Goal: Transaction & Acquisition: Purchase product/service

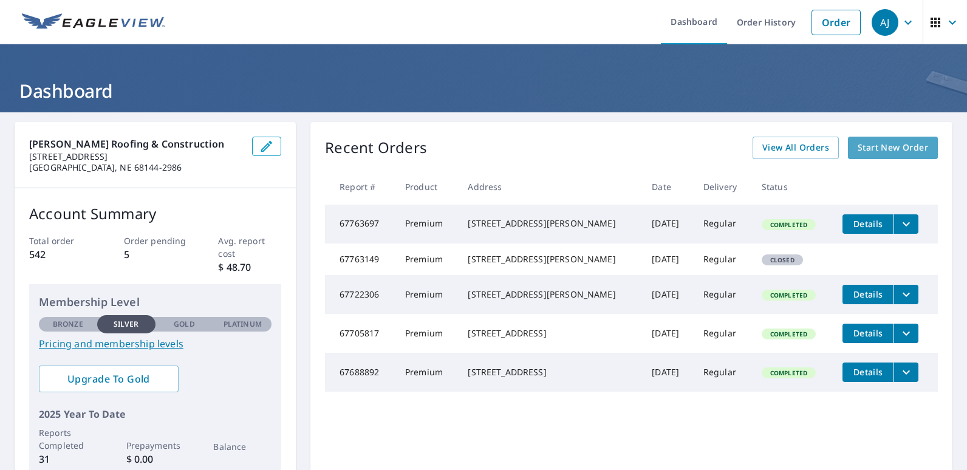
click at [897, 143] on span "Start New Order" at bounding box center [893, 147] width 70 height 15
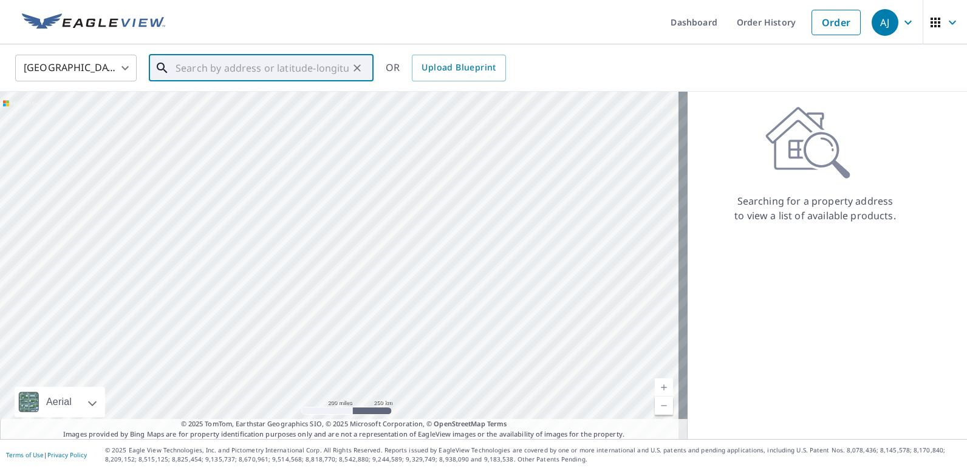
click at [304, 67] on input "text" at bounding box center [262, 68] width 173 height 34
click at [206, 107] on span "2983 IA-62" at bounding box center [268, 103] width 191 height 15
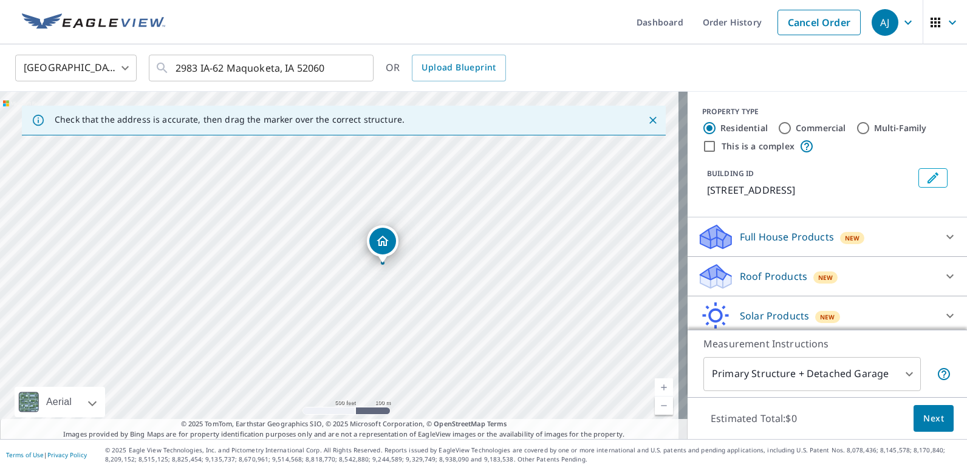
click at [392, 243] on div "Dropped pin, building 1, Residential property, 2983 Highway 62 Maquoketa, IA 52…" at bounding box center [382, 241] width 27 height 27
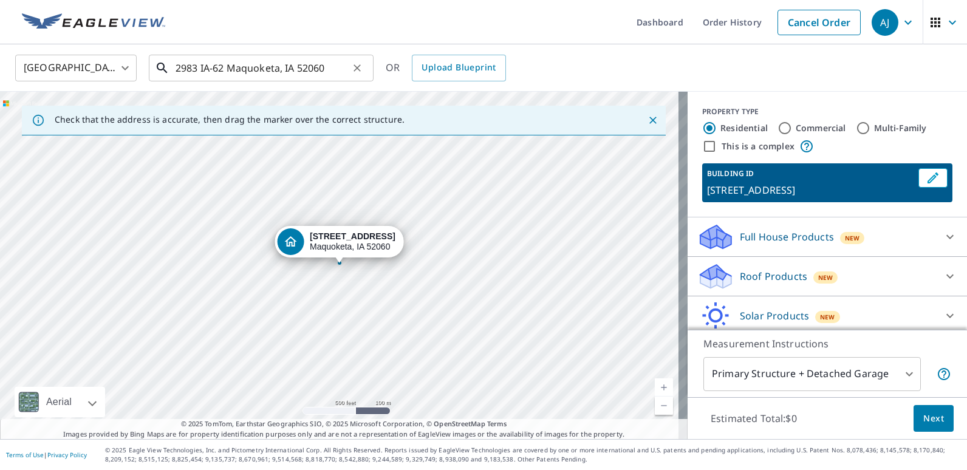
click at [225, 68] on input "2983 IA-62 Maquoketa, IA 52060" at bounding box center [262, 68] width 173 height 34
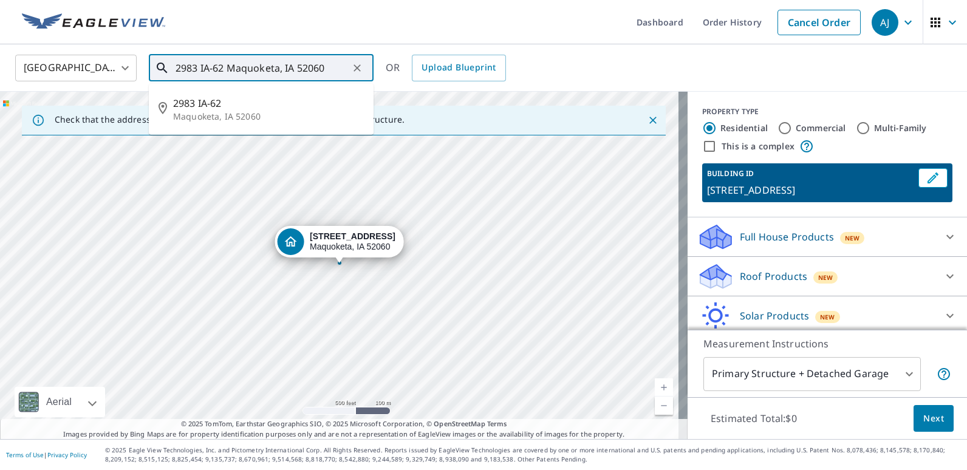
click at [336, 72] on input "2983 IA-62 Maquoketa, IA 52060" at bounding box center [262, 68] width 173 height 34
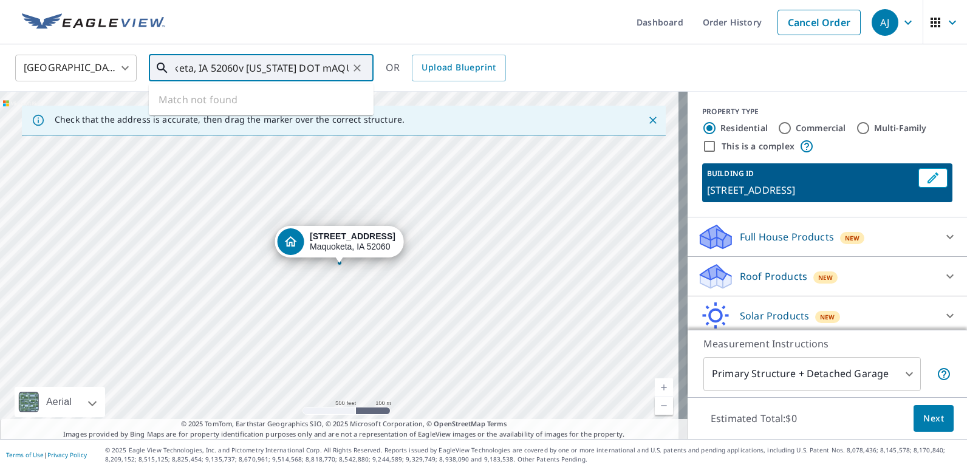
scroll to position [0, 92]
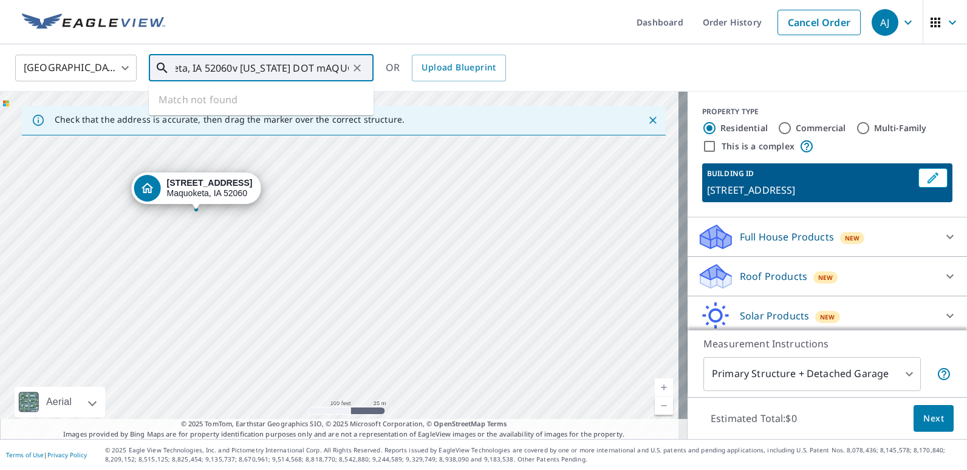
drag, startPoint x: 311, startPoint y: 261, endPoint x: 404, endPoint y: 159, distance: 138.0
click at [402, 159] on div "[STREET_ADDRESS]" at bounding box center [344, 266] width 688 height 348
drag, startPoint x: 363, startPoint y: 294, endPoint x: 375, endPoint y: 178, distance: 116.6
click at [375, 178] on div "[STREET_ADDRESS]" at bounding box center [344, 266] width 688 height 348
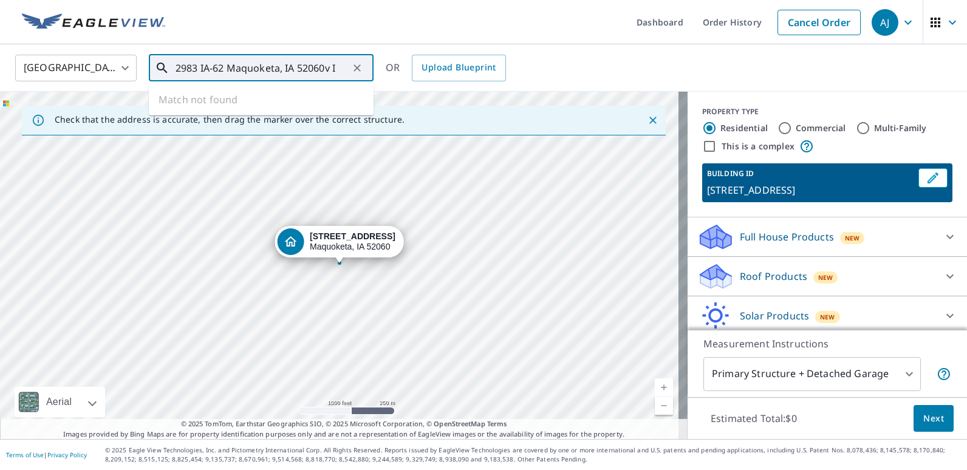
scroll to position [0, 0]
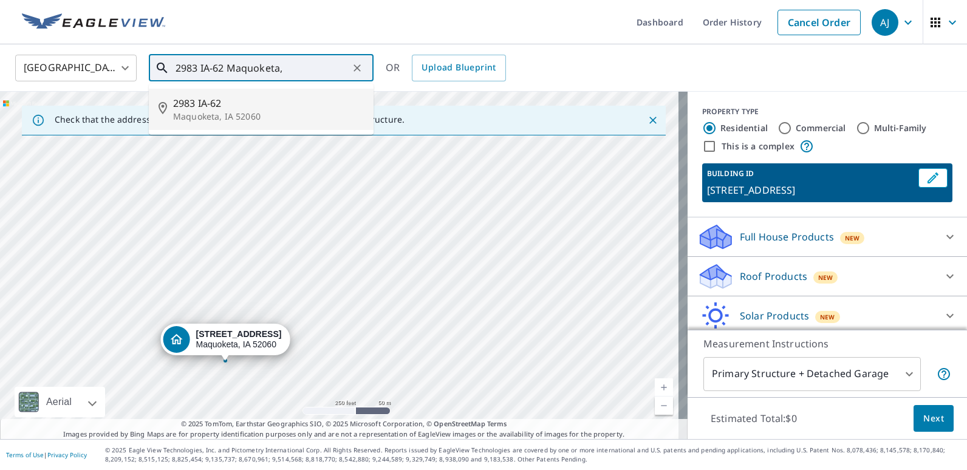
drag, startPoint x: 355, startPoint y: 253, endPoint x: 389, endPoint y: 298, distance: 56.0
click at [389, 298] on div "[STREET_ADDRESS]" at bounding box center [344, 266] width 688 height 348
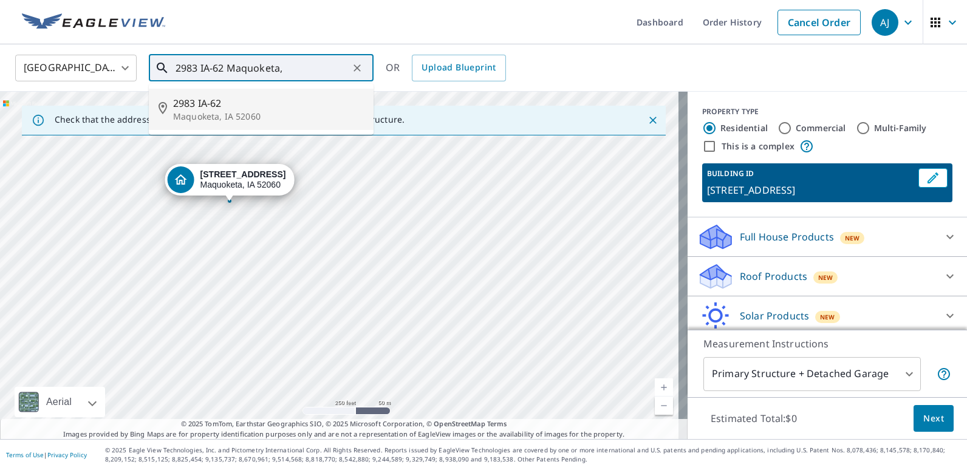
drag, startPoint x: 379, startPoint y: 299, endPoint x: 382, endPoint y: 139, distance: 159.8
click at [382, 139] on div "[STREET_ADDRESS]" at bounding box center [344, 266] width 688 height 348
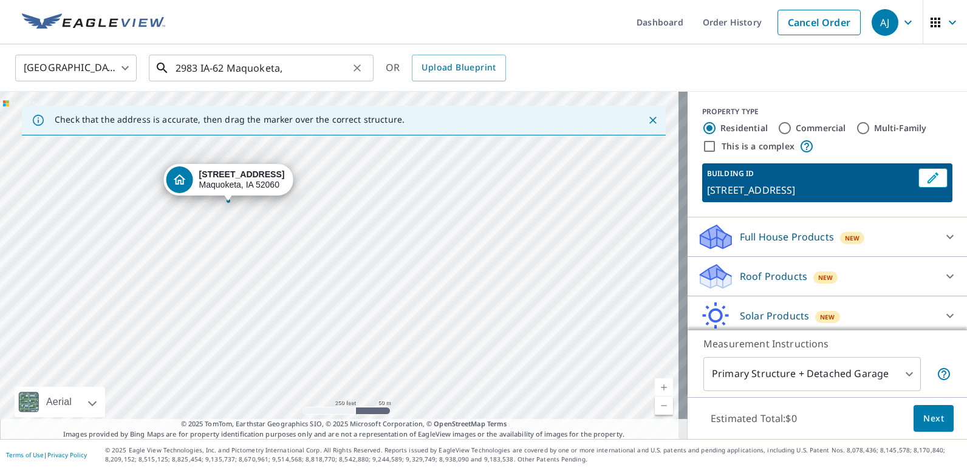
click at [294, 71] on input "2983 IA-62 Maquoketa," at bounding box center [262, 68] width 173 height 34
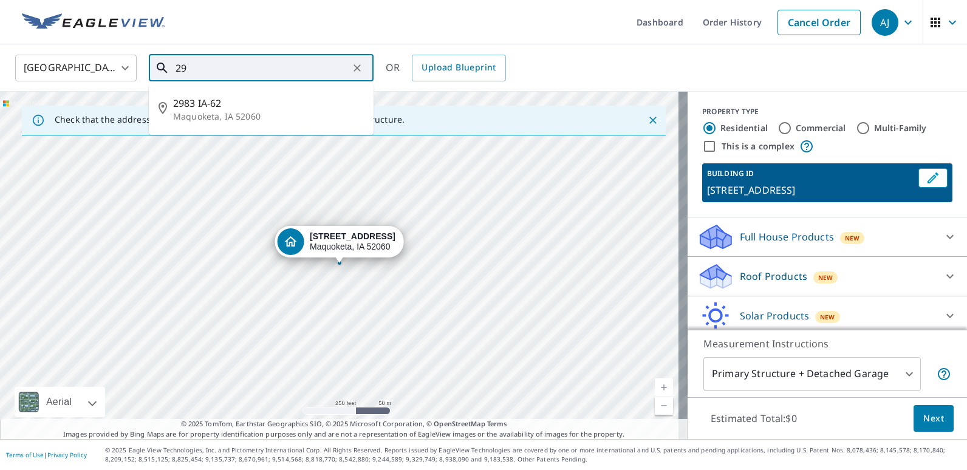
type input "2"
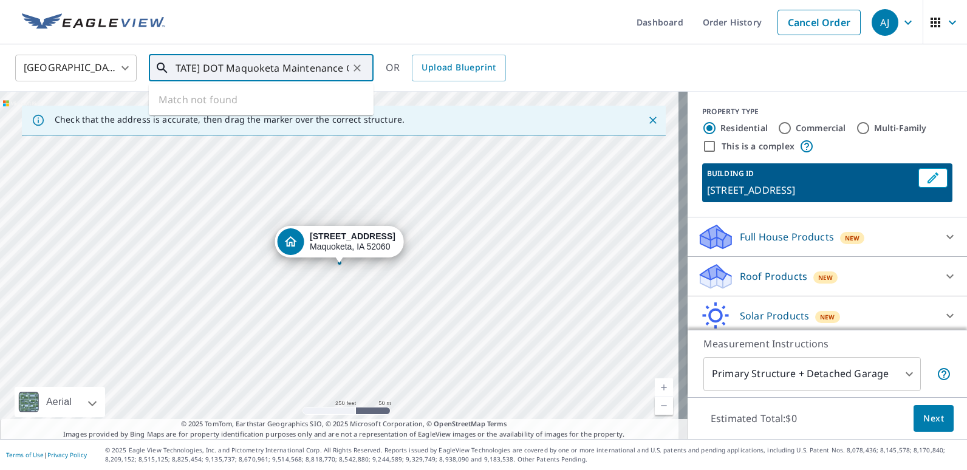
scroll to position [0, 29]
type input "[US_STATE] DOT Maquoketa Maintenance Garage"
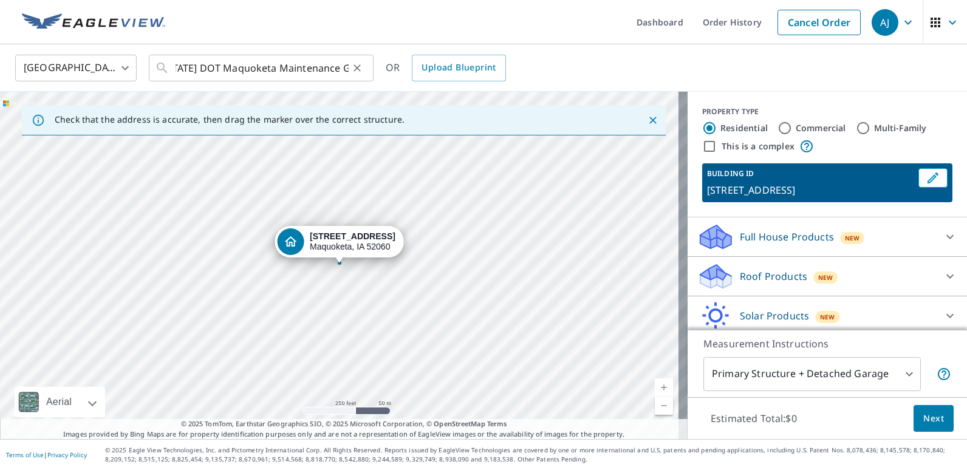
scroll to position [0, 0]
click at [351, 64] on button "Clear" at bounding box center [357, 68] width 17 height 17
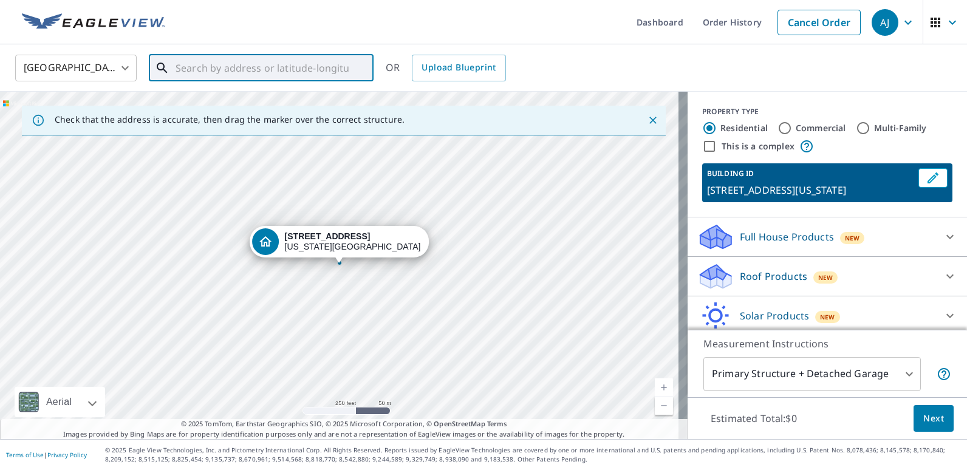
click at [184, 69] on input "text" at bounding box center [262, 68] width 173 height 34
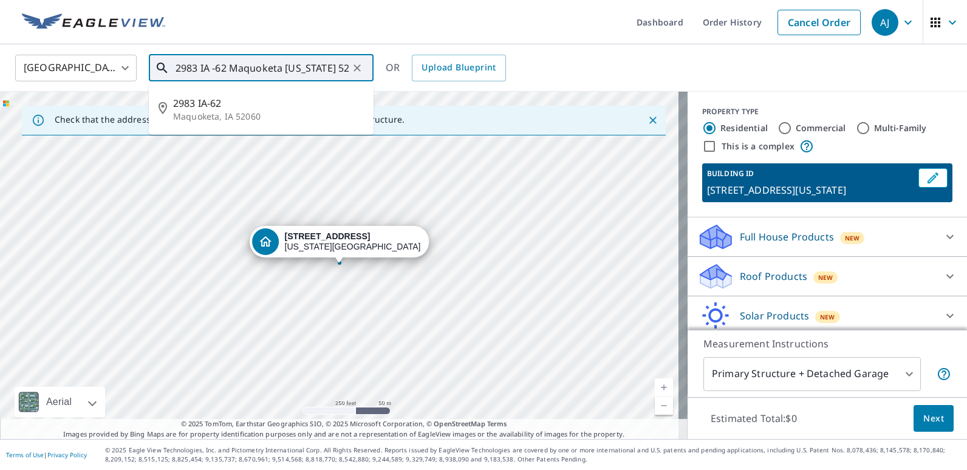
type input "2983 IA -62 Maquoketa [US_STATE] 52060"
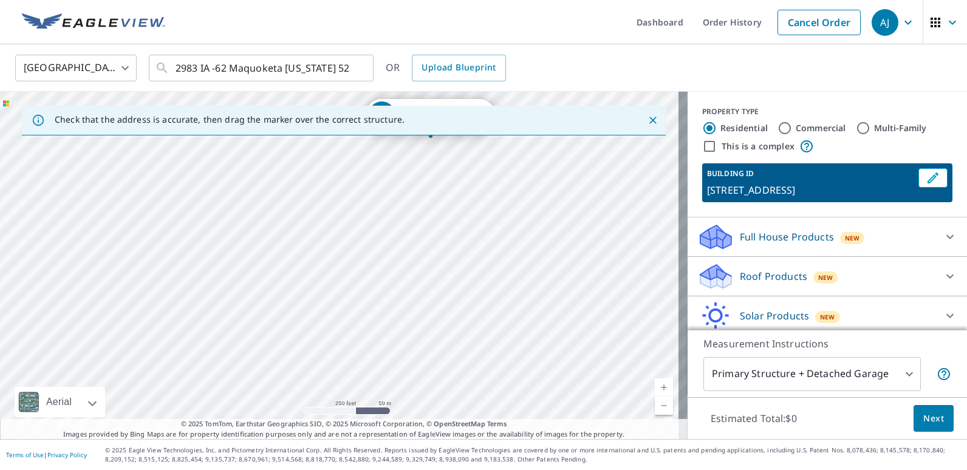
drag, startPoint x: 413, startPoint y: 307, endPoint x: 503, endPoint y: 184, distance: 152.3
click at [503, 184] on div "[STREET_ADDRESS]" at bounding box center [344, 266] width 688 height 348
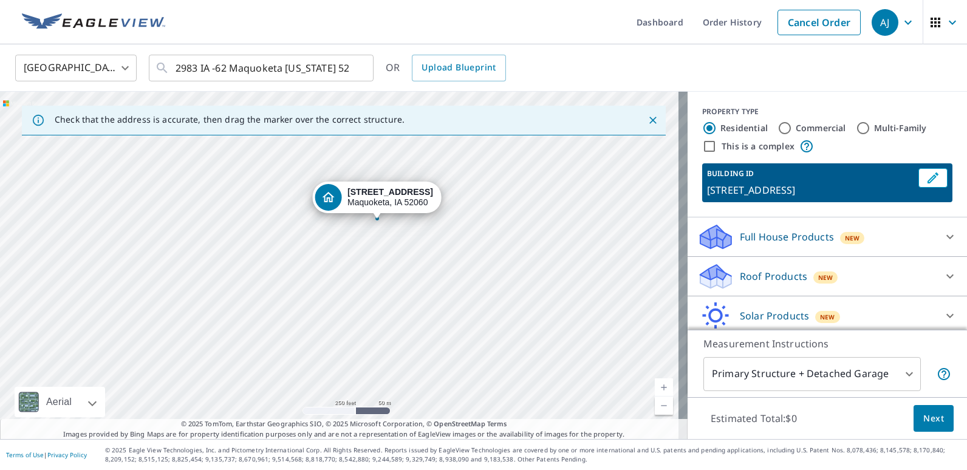
drag, startPoint x: 417, startPoint y: 253, endPoint x: 411, endPoint y: 301, distance: 49.1
click at [363, 335] on div "[STREET_ADDRESS]" at bounding box center [344, 266] width 688 height 348
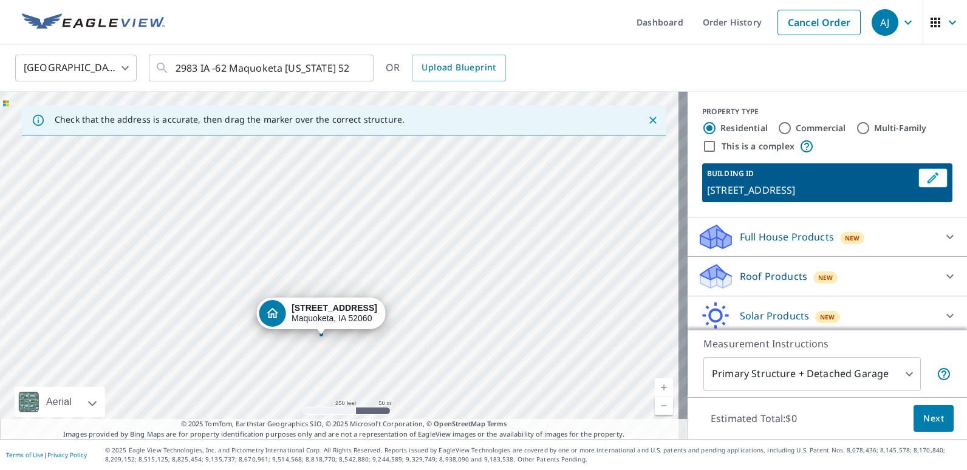
drag, startPoint x: 464, startPoint y: 235, endPoint x: 416, endPoint y: 340, distance: 116.4
click at [419, 341] on div "[STREET_ADDRESS]" at bounding box center [344, 266] width 688 height 348
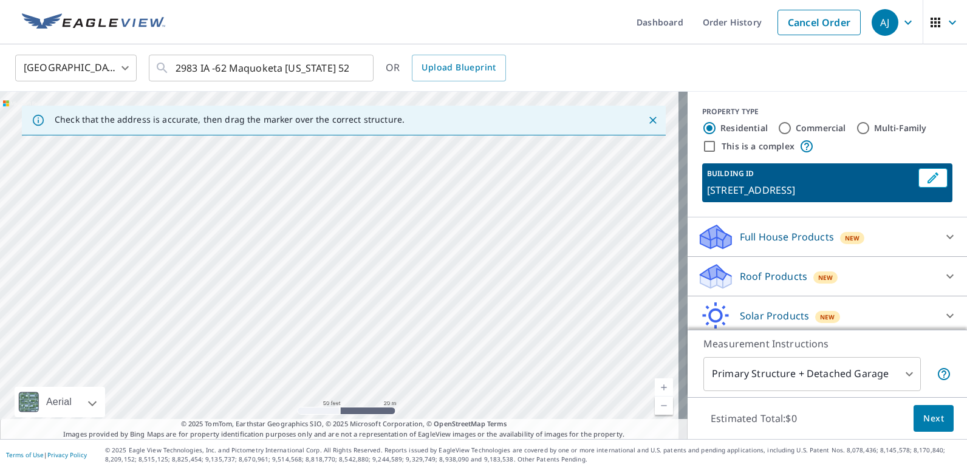
drag, startPoint x: 410, startPoint y: 266, endPoint x: 526, endPoint y: 329, distance: 131.9
click at [526, 329] on div "[STREET_ADDRESS]" at bounding box center [344, 266] width 688 height 348
drag, startPoint x: 223, startPoint y: 272, endPoint x: 385, endPoint y: 201, distance: 177.1
click at [385, 201] on div "[STREET_ADDRESS]" at bounding box center [344, 266] width 688 height 348
drag, startPoint x: 282, startPoint y: 295, endPoint x: 482, endPoint y: 195, distance: 223.4
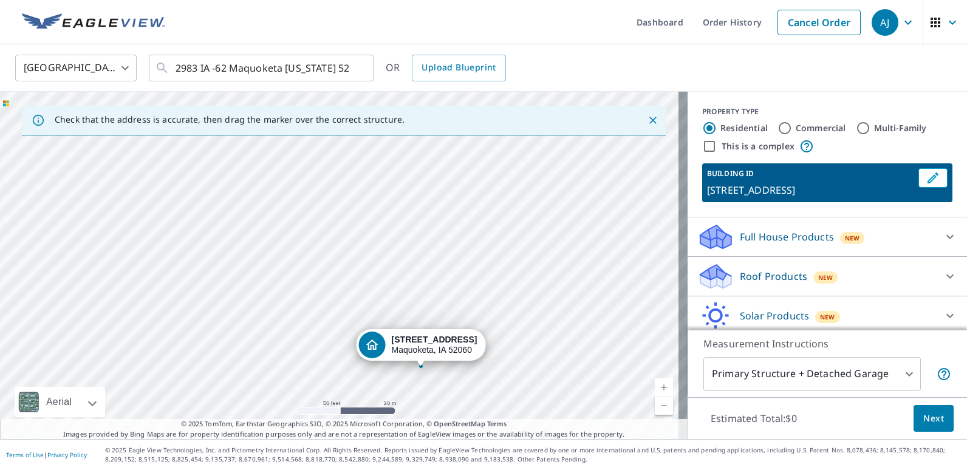
click at [482, 195] on div "[STREET_ADDRESS]" at bounding box center [344, 266] width 688 height 348
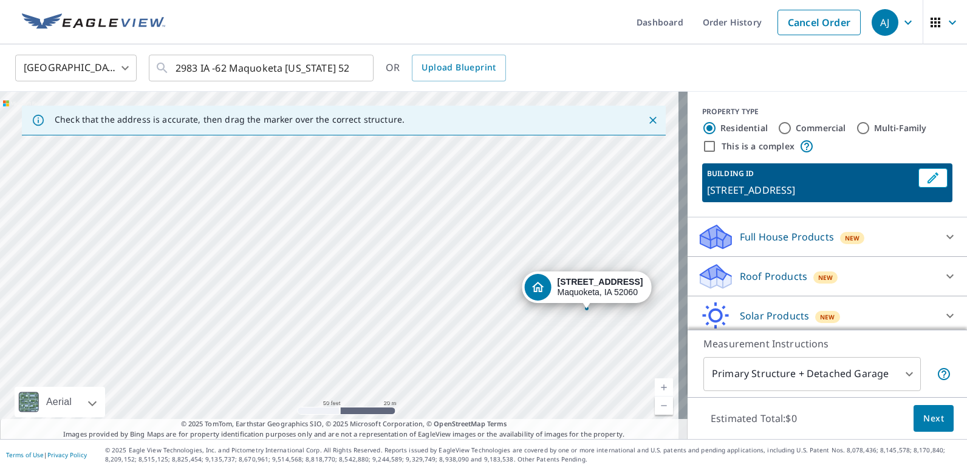
drag, startPoint x: 374, startPoint y: 259, endPoint x: 489, endPoint y: 229, distance: 118.6
click at [489, 229] on div "[STREET_ADDRESS]" at bounding box center [344, 266] width 688 height 348
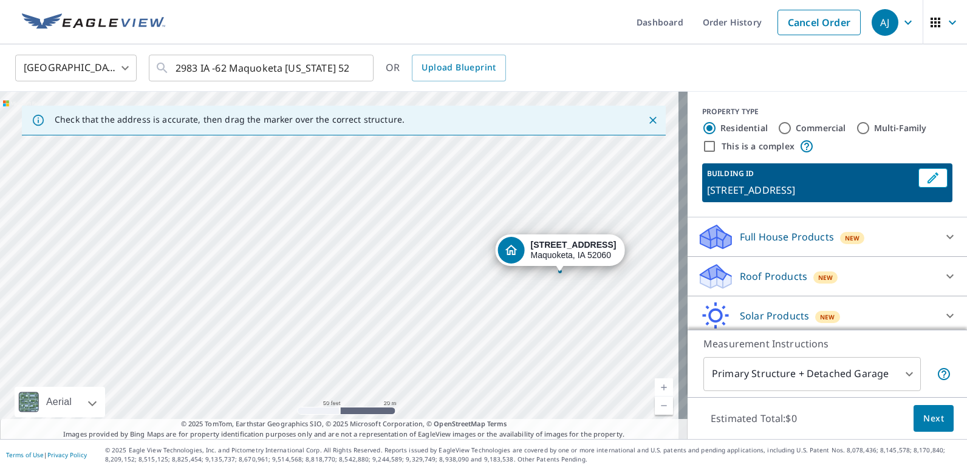
drag, startPoint x: 572, startPoint y: 341, endPoint x: 545, endPoint y: 304, distance: 46.1
click at [545, 304] on div "[STREET_ADDRESS]" at bounding box center [344, 266] width 688 height 348
drag, startPoint x: 462, startPoint y: 283, endPoint x: 446, endPoint y: 57, distance: 227.2
click at [447, 4] on div "Dashboard Order History Cancel Order AJ [GEOGRAPHIC_DATA] [GEOGRAPHIC_DATA] ​ 2…" at bounding box center [483, 235] width 967 height 470
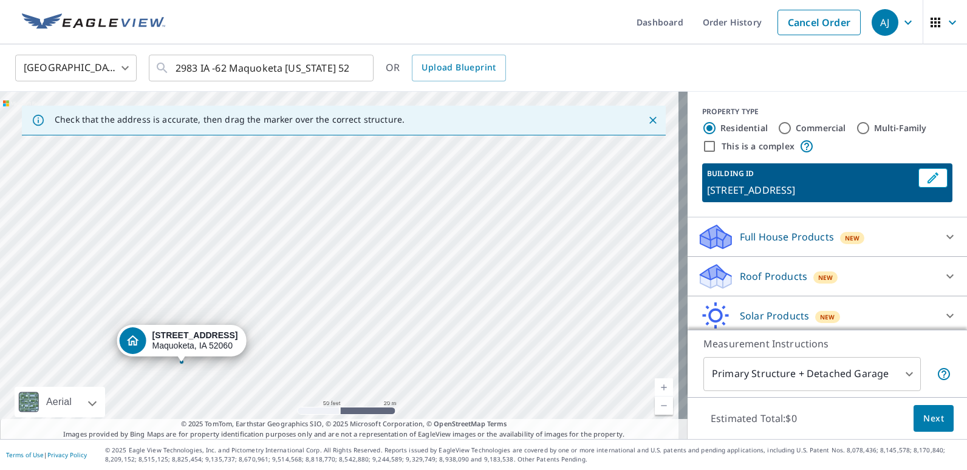
drag, startPoint x: 383, startPoint y: 270, endPoint x: 186, endPoint y: 492, distance: 296.5
click at [186, 470] on html "[PERSON_NAME] [PERSON_NAME] Dashboard Order History Cancel Order AJ [GEOGRAPHIC…" at bounding box center [483, 235] width 967 height 470
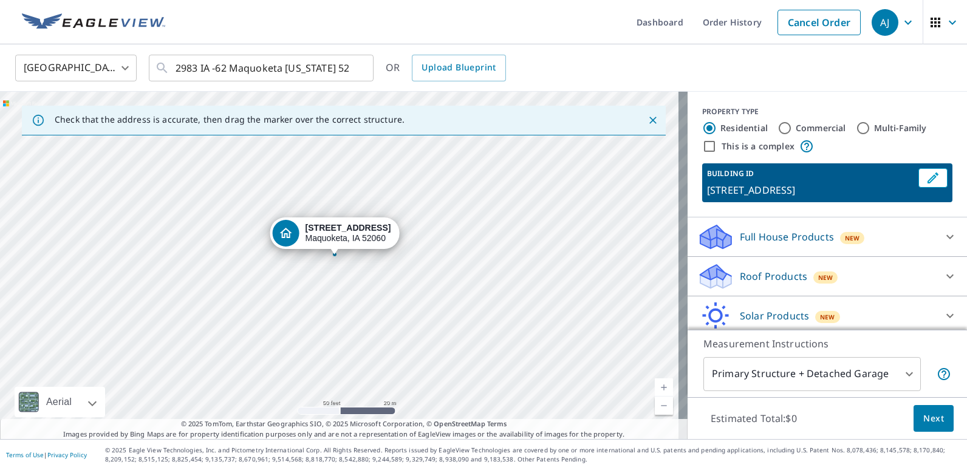
click at [238, 267] on div "[STREET_ADDRESS]" at bounding box center [344, 266] width 688 height 348
drag, startPoint x: 227, startPoint y: 324, endPoint x: 449, endPoint y: 148, distance: 283.7
click at [448, 148] on div "[STREET_ADDRESS]" at bounding box center [344, 266] width 688 height 348
drag, startPoint x: 261, startPoint y: 275, endPoint x: 402, endPoint y: 179, distance: 170.6
click at [480, 118] on div "Check that the address is accurate, then drag the marker over the correct struc…" at bounding box center [344, 266] width 688 height 348
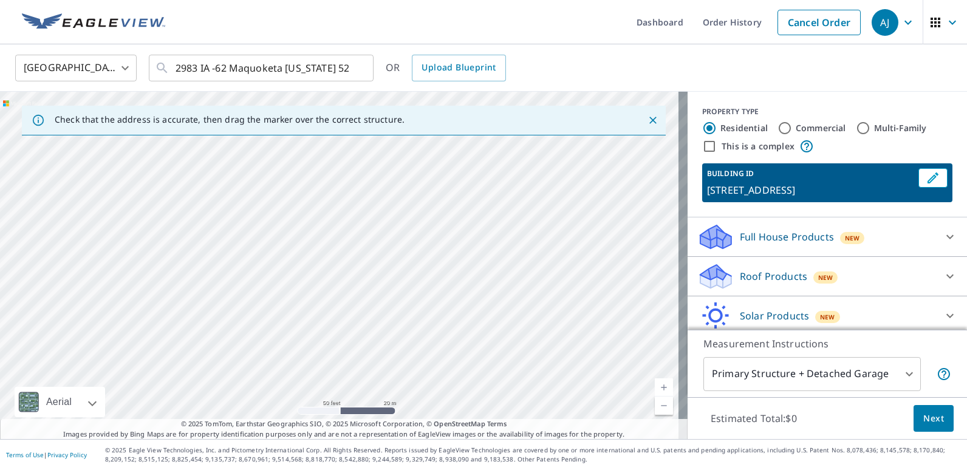
click at [222, 262] on div "[STREET_ADDRESS]" at bounding box center [344, 266] width 688 height 348
drag, startPoint x: 193, startPoint y: 260, endPoint x: 481, endPoint y: 171, distance: 302.1
click at [481, 171] on div "[STREET_ADDRESS]" at bounding box center [344, 266] width 688 height 348
drag, startPoint x: 439, startPoint y: 231, endPoint x: 297, endPoint y: 352, distance: 186.7
click at [292, 360] on div "[STREET_ADDRESS]" at bounding box center [344, 266] width 688 height 348
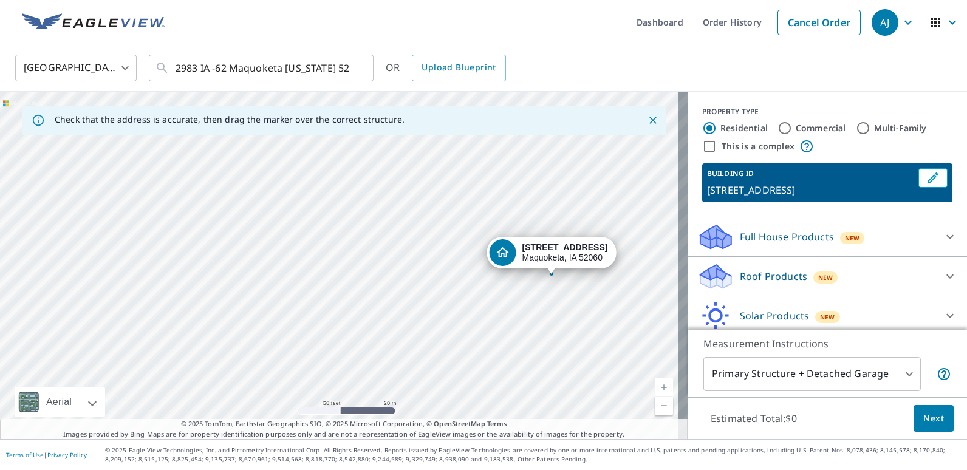
drag, startPoint x: 369, startPoint y: 273, endPoint x: 253, endPoint y: 444, distance: 207.3
click at [253, 445] on div "Dashboard Order History Cancel Order AJ [GEOGRAPHIC_DATA] [GEOGRAPHIC_DATA] ​ 2…" at bounding box center [483, 235] width 967 height 470
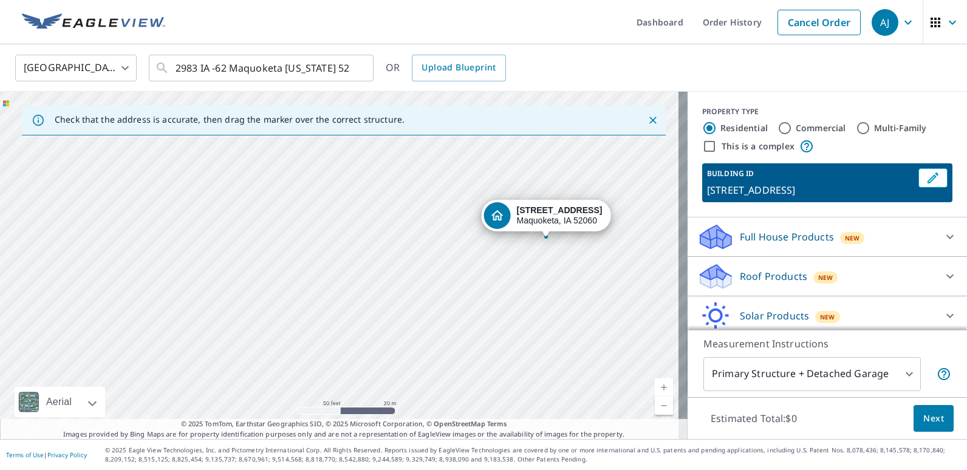
drag, startPoint x: 379, startPoint y: 295, endPoint x: 233, endPoint y: 412, distance: 187.1
click at [233, 414] on div "[STREET_ADDRESS]" at bounding box center [344, 266] width 688 height 348
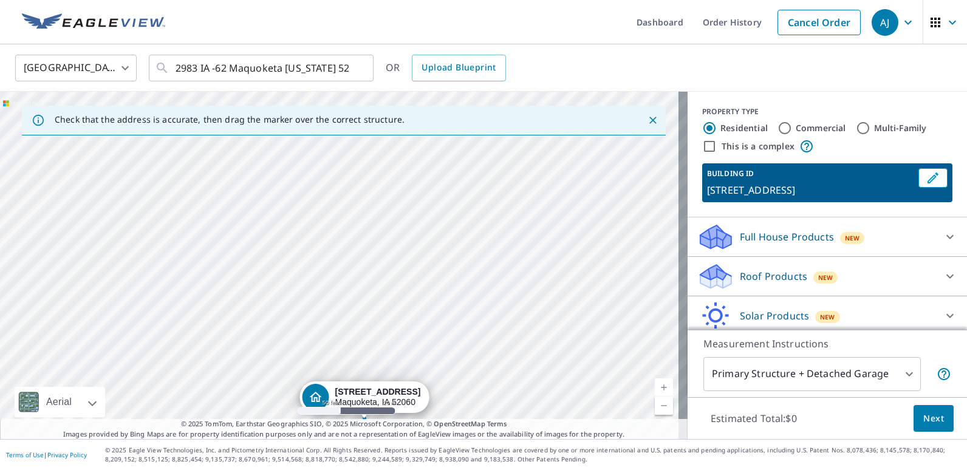
drag, startPoint x: 383, startPoint y: 286, endPoint x: 224, endPoint y: 452, distance: 230.4
click at [166, 470] on html "[PERSON_NAME] [PERSON_NAME] Dashboard Order History Cancel Order AJ [GEOGRAPHIC…" at bounding box center [483, 235] width 967 height 470
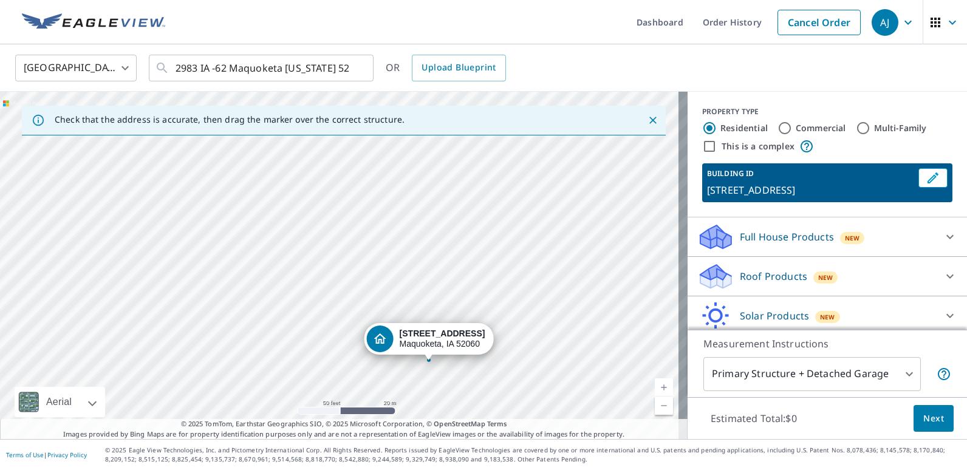
drag, startPoint x: 448, startPoint y: 285, endPoint x: 153, endPoint y: 388, distance: 312.9
click at [143, 390] on div "[STREET_ADDRESS]" at bounding box center [344, 266] width 688 height 348
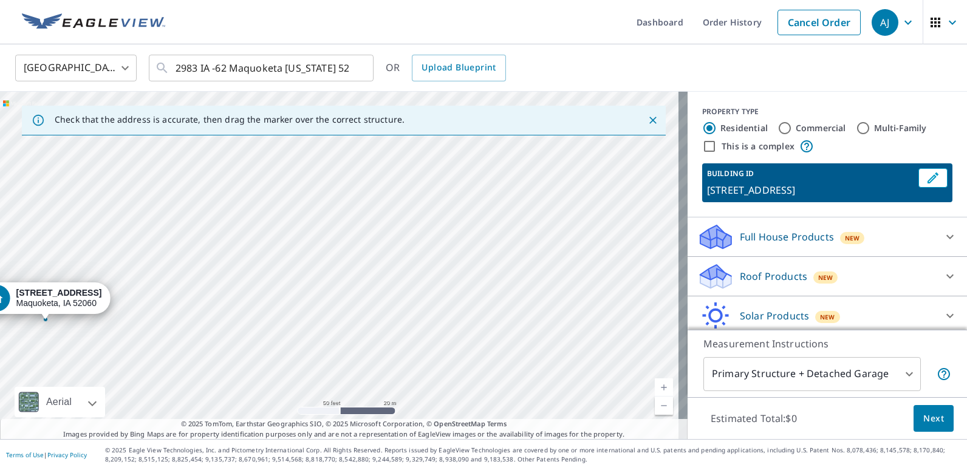
drag, startPoint x: 453, startPoint y: 304, endPoint x: 275, endPoint y: 214, distance: 198.9
click at [272, 216] on div "[STREET_ADDRESS]" at bounding box center [344, 266] width 688 height 348
drag, startPoint x: 263, startPoint y: 308, endPoint x: 385, endPoint y: 217, distance: 151.9
click at [382, 215] on div "[STREET_ADDRESS]" at bounding box center [344, 266] width 688 height 348
click at [249, 280] on div "[STREET_ADDRESS]" at bounding box center [344, 266] width 688 height 348
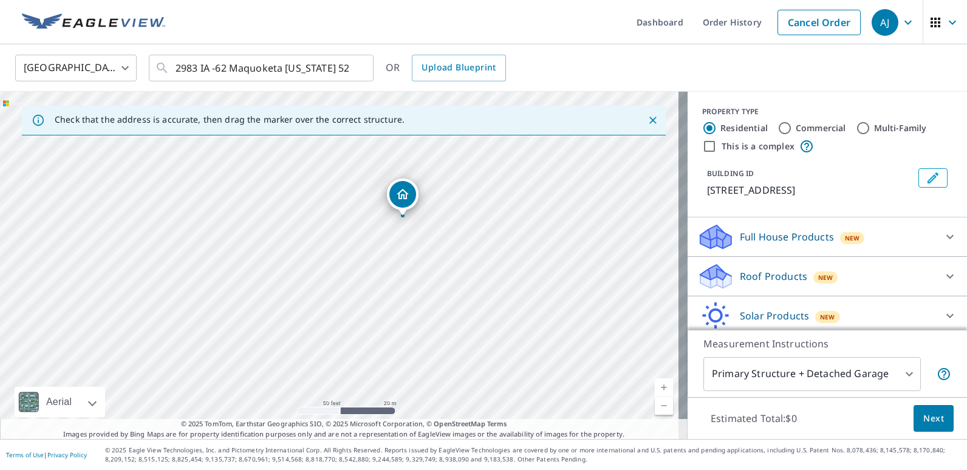
drag, startPoint x: 371, startPoint y: 225, endPoint x: 483, endPoint y: 157, distance: 130.6
click at [480, 157] on div "[STREET_ADDRESS]" at bounding box center [344, 266] width 688 height 348
click at [402, 293] on div "[STREET_ADDRESS]" at bounding box center [344, 266] width 688 height 348
click at [408, 292] on div "[STREET_ADDRESS]" at bounding box center [344, 266] width 688 height 348
click at [406, 272] on div "[STREET_ADDRESS]" at bounding box center [344, 266] width 688 height 348
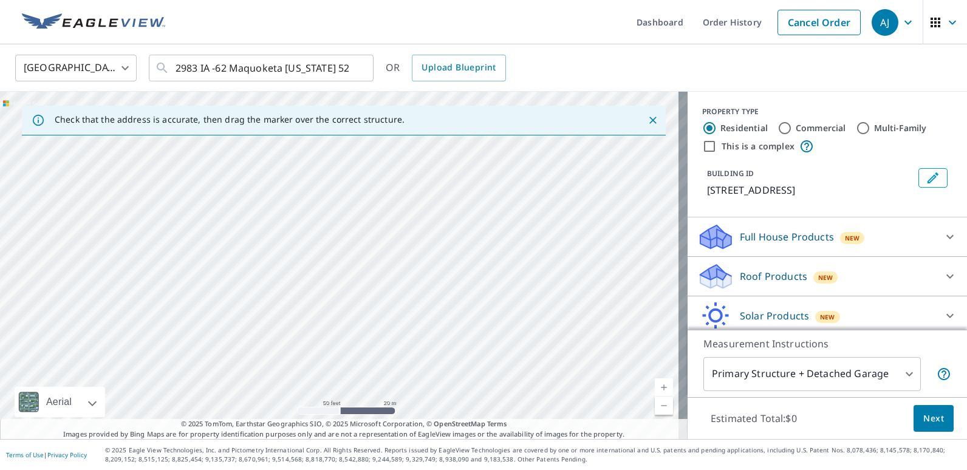
click at [406, 272] on div "[STREET_ADDRESS]" at bounding box center [344, 266] width 688 height 348
drag, startPoint x: 337, startPoint y: 244, endPoint x: 224, endPoint y: 343, distance: 150.7
drag, startPoint x: 360, startPoint y: 328, endPoint x: 478, endPoint y: 153, distance: 211.5
click at [478, 153] on div "[STREET_ADDRESS]" at bounding box center [344, 266] width 688 height 348
drag, startPoint x: 374, startPoint y: 230, endPoint x: 310, endPoint y: 331, distance: 119.7
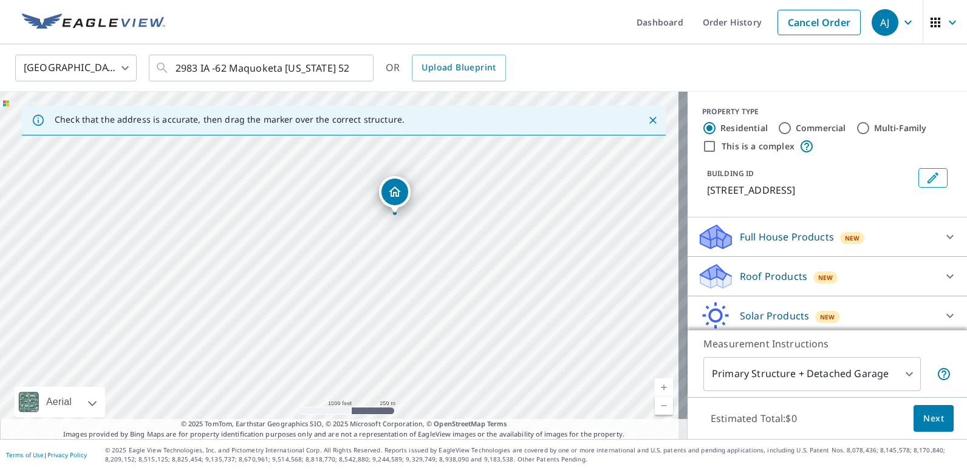
drag, startPoint x: 388, startPoint y: 286, endPoint x: 447, endPoint y: 235, distance: 78.4
click at [447, 235] on div "[STREET_ADDRESS]" at bounding box center [344, 266] width 688 height 348
drag, startPoint x: 441, startPoint y: 247, endPoint x: 613, endPoint y: 388, distance: 222.7
click at [618, 391] on div "[STREET_ADDRESS]" at bounding box center [344, 266] width 688 height 348
drag, startPoint x: 404, startPoint y: 266, endPoint x: 468, endPoint y: 371, distance: 122.5
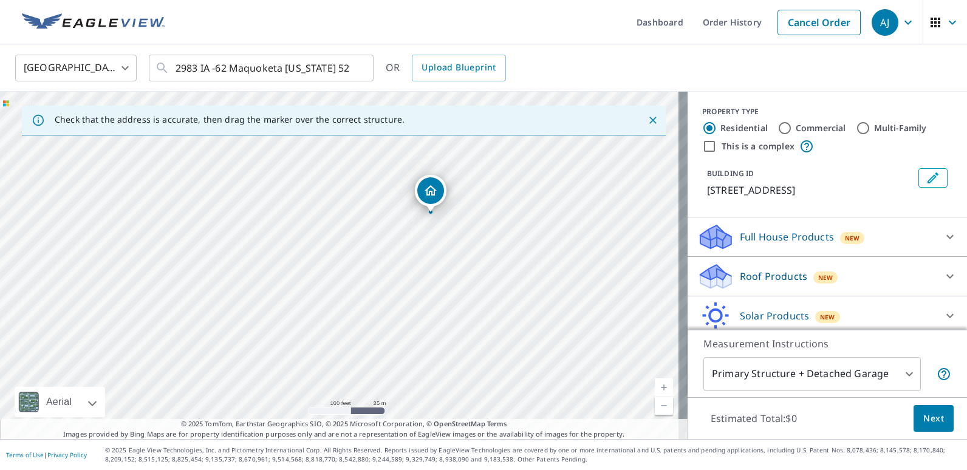
click at [478, 379] on div "[STREET_ADDRESS]" at bounding box center [344, 266] width 688 height 348
drag, startPoint x: 405, startPoint y: 308, endPoint x: 504, endPoint y: 367, distance: 115.3
click at [470, 415] on div "[STREET_ADDRESS]" at bounding box center [344, 266] width 688 height 348
drag, startPoint x: 504, startPoint y: 317, endPoint x: 468, endPoint y: 193, distance: 129.2
drag, startPoint x: 492, startPoint y: 298, endPoint x: 513, endPoint y: 294, distance: 21.0
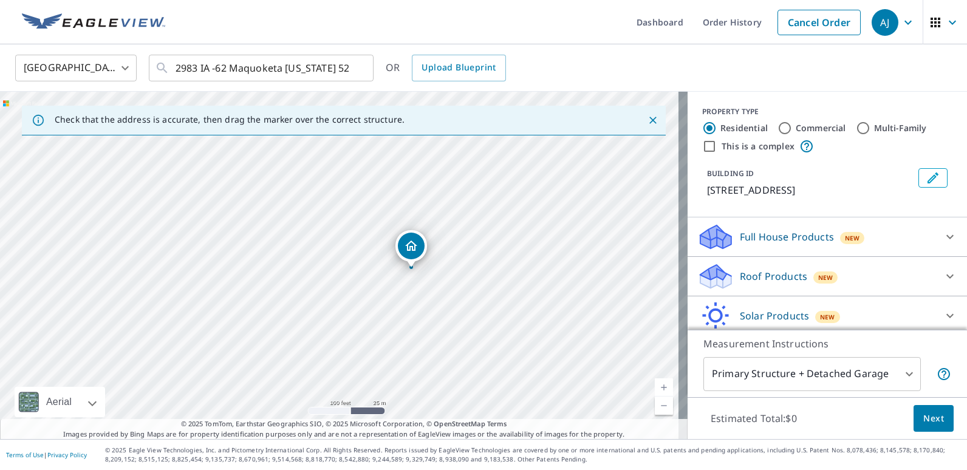
click at [563, 303] on div "[STREET_ADDRESS]" at bounding box center [344, 266] width 688 height 348
drag, startPoint x: 442, startPoint y: 293, endPoint x: 503, endPoint y: 309, distance: 62.6
click at [504, 309] on div "[STREET_ADDRESS]" at bounding box center [344, 266] width 688 height 348
drag, startPoint x: 472, startPoint y: 265, endPoint x: 474, endPoint y: 257, distance: 8.3
click at [345, 245] on icon "Dropped pin, building 1, Residential property, 2893 Highway 62 Maquoketa, IA 52…" at bounding box center [339, 242] width 15 height 15
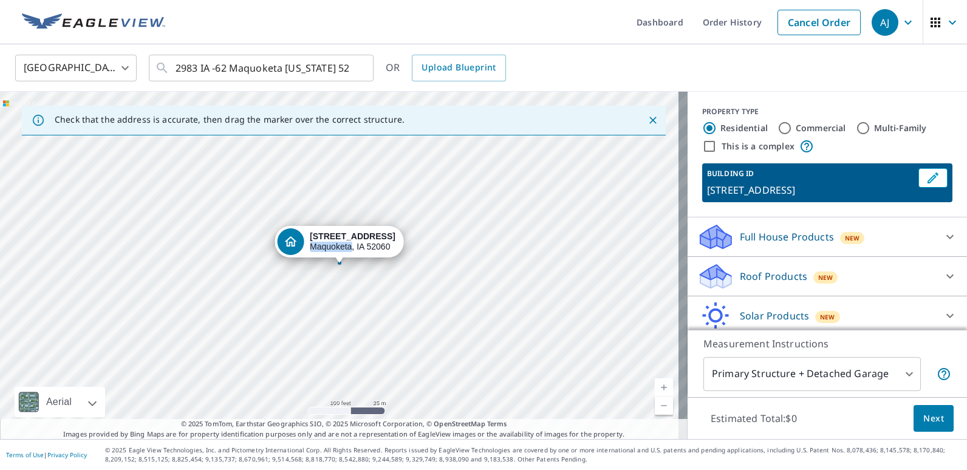
click at [345, 245] on div "[STREET_ADDRESS]" at bounding box center [353, 242] width 86 height 21
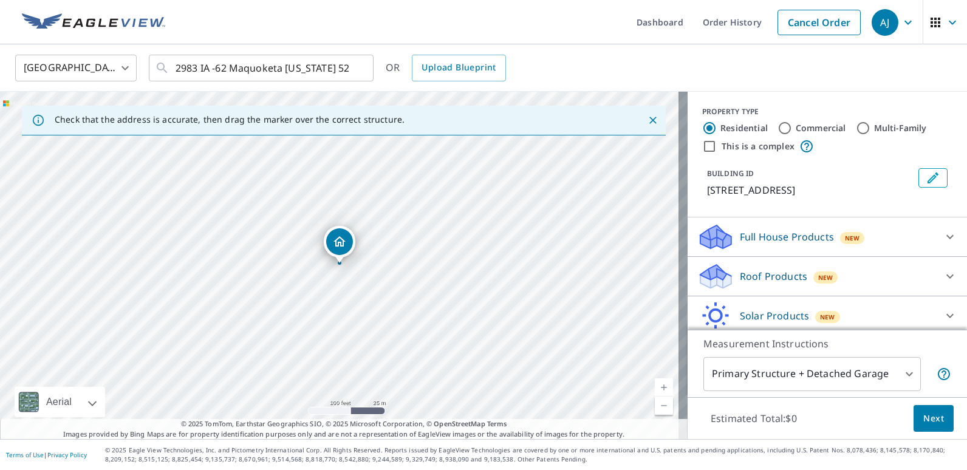
click at [347, 245] on div "Dropped pin, building 1, Residential property, 2893 Highway 62 Maquoketa, IA 52…" at bounding box center [339, 241] width 27 height 27
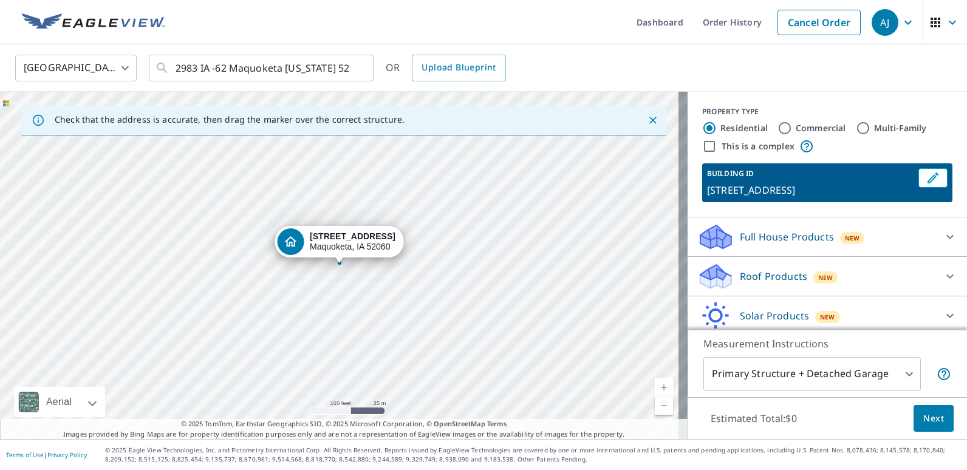
click at [371, 258] on div "[STREET_ADDRESS]" at bounding box center [339, 245] width 129 height 38
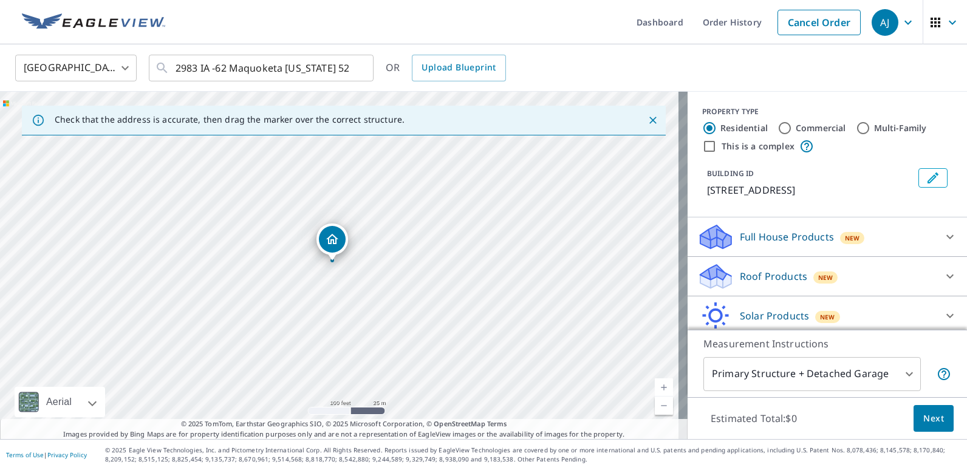
drag, startPoint x: 338, startPoint y: 241, endPoint x: 331, endPoint y: 239, distance: 7.7
click at [744, 276] on p "Roof Products" at bounding box center [773, 276] width 67 height 15
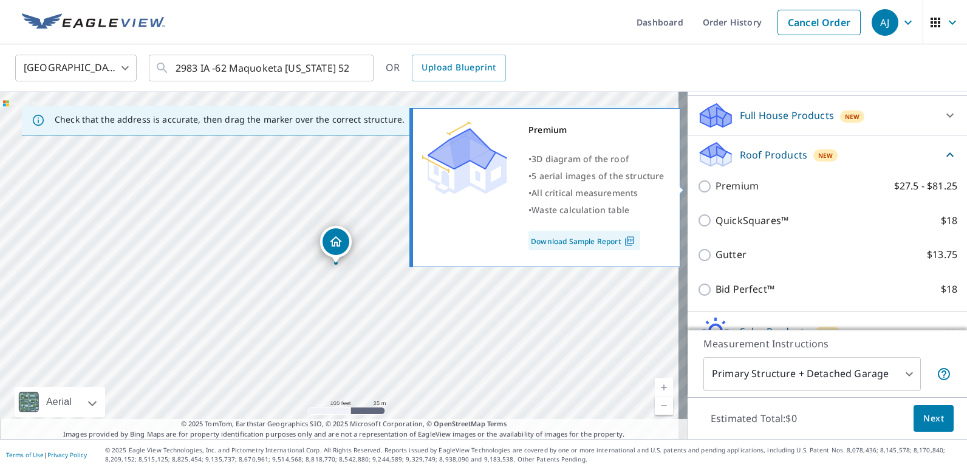
click at [698, 187] on input "Premium $27.5 - $81.25" at bounding box center [707, 186] width 18 height 15
checkbox input "true"
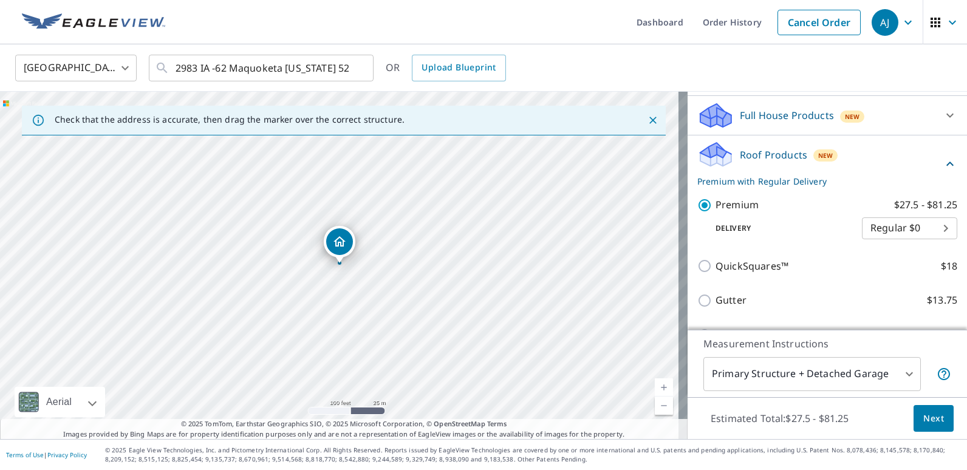
click at [337, 237] on icon "Dropped pin, building 1, Residential property, 2893 Highway 62 Maquoketa, IA 52…" at bounding box center [339, 242] width 15 height 15
click at [377, 274] on div "[STREET_ADDRESS]" at bounding box center [344, 266] width 688 height 348
click at [379, 274] on div "[STREET_ADDRESS]" at bounding box center [344, 266] width 688 height 348
click at [359, 252] on div "[STREET_ADDRESS]" at bounding box center [339, 242] width 129 height 32
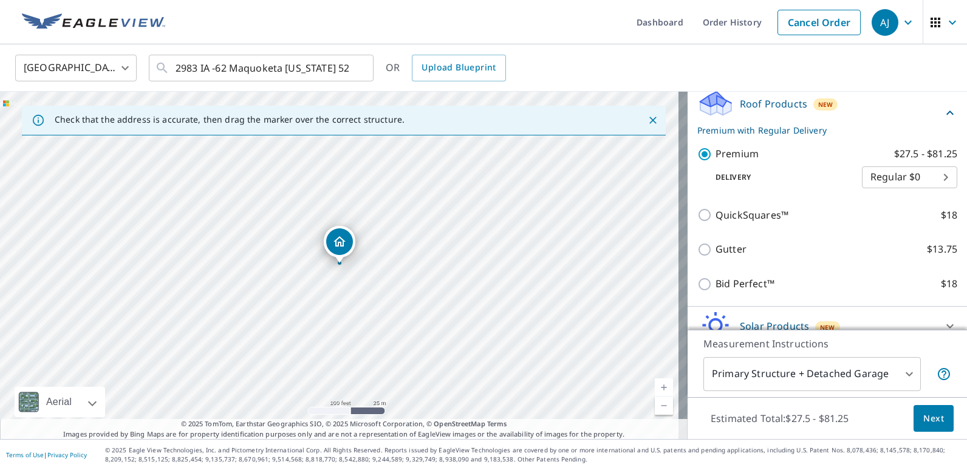
scroll to position [228, 0]
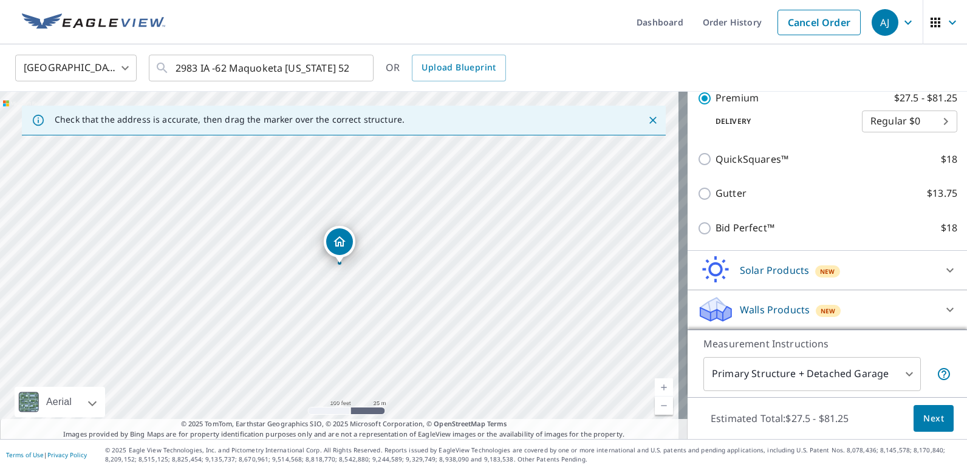
click at [924, 411] on span "Next" at bounding box center [934, 418] width 21 height 15
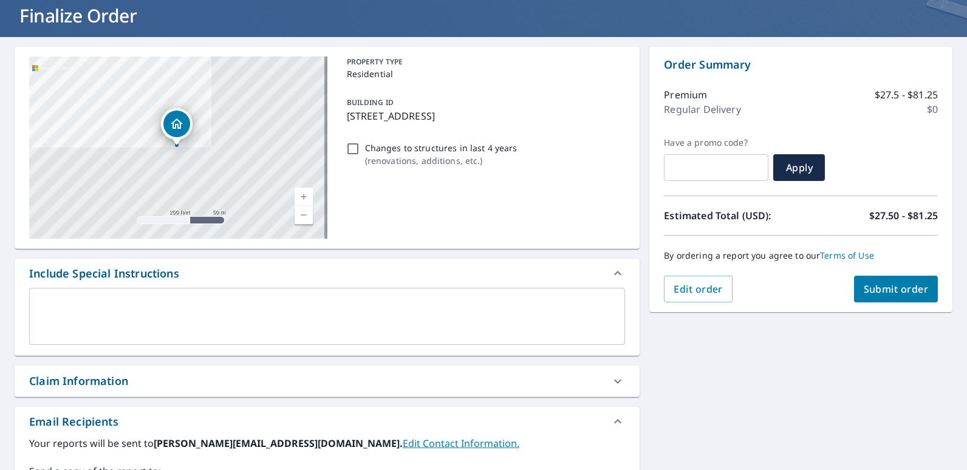
scroll to position [243, 0]
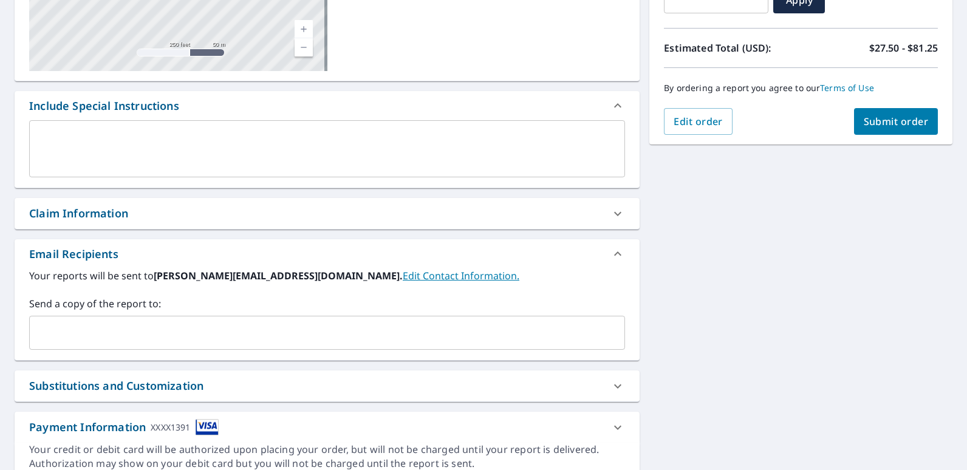
click at [85, 335] on input "text" at bounding box center [318, 332] width 567 height 23
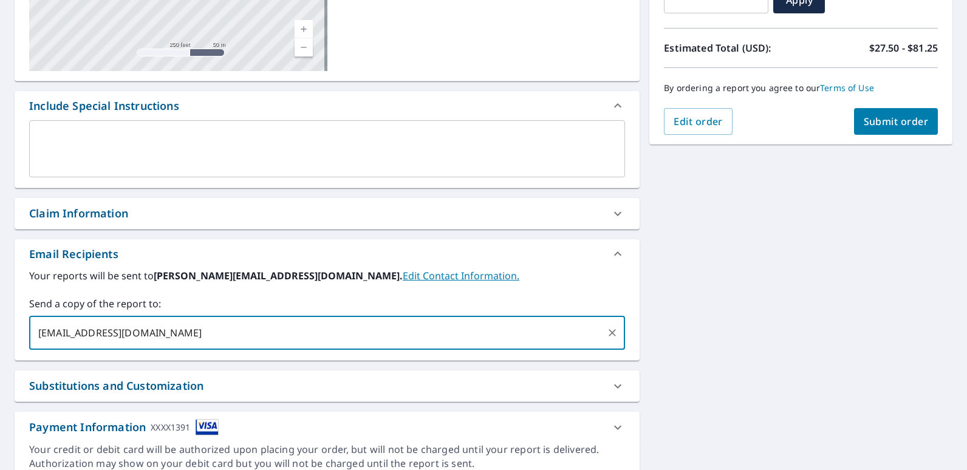
type input "[EMAIL_ADDRESS][DOMAIN_NAME]"
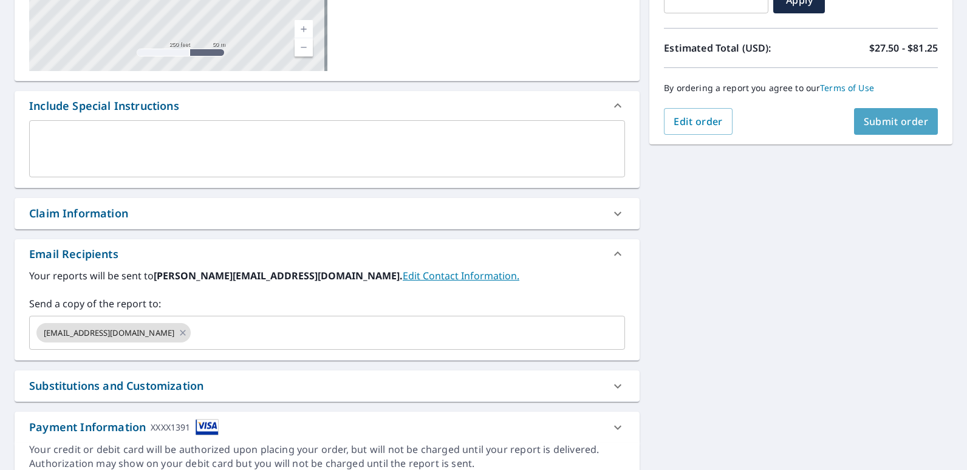
click at [876, 118] on span "Submit order" at bounding box center [896, 121] width 65 height 13
checkbox input "true"
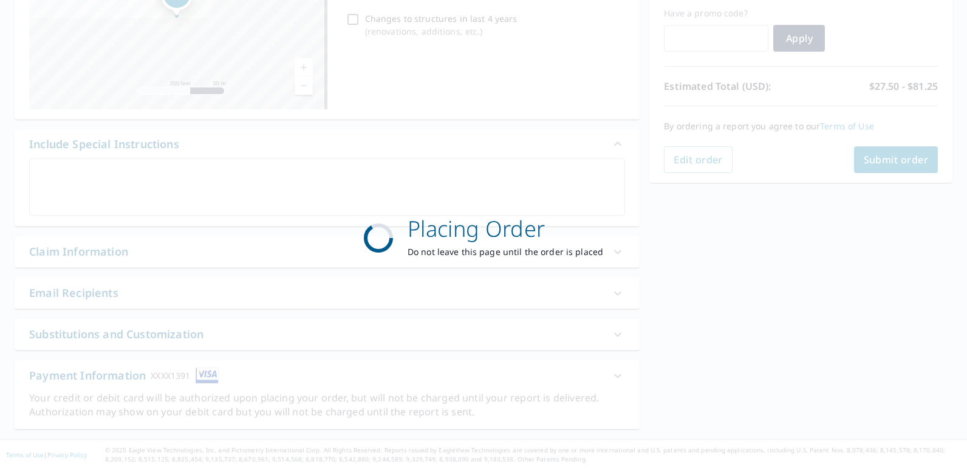
scroll to position [205, 0]
